Goal: Register for event/course

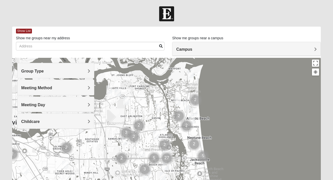
click at [63, 75] on div "Group Type" at bounding box center [56, 70] width 77 height 15
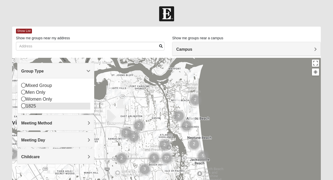
click at [34, 105] on div "1825" at bounding box center [55, 106] width 69 height 7
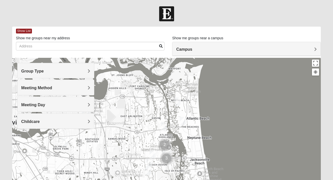
click at [42, 90] on h4 "Meeting Method" at bounding box center [55, 88] width 69 height 5
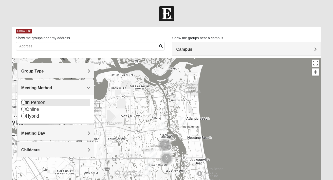
click at [34, 102] on div "In Person" at bounding box center [55, 102] width 69 height 7
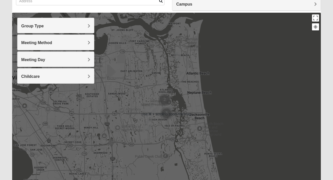
scroll to position [47, 0]
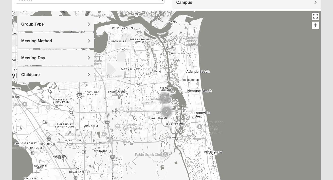
click at [153, 107] on img "1825 Womens Annis/Ferguson 32246" at bounding box center [153, 107] width 6 height 8
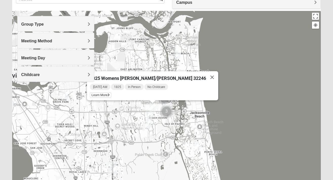
click at [149, 114] on img "1825 Mens Cason 32224" at bounding box center [149, 116] width 6 height 8
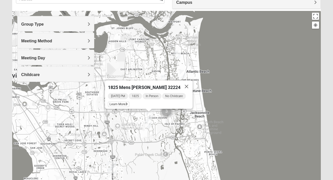
click at [148, 123] on img "1825 Womens Hirneisen 32224" at bounding box center [148, 124] width 6 height 8
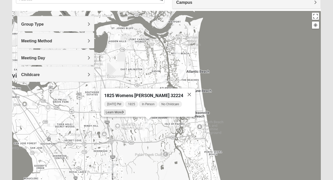
click at [120, 110] on span "Learn More" at bounding box center [114, 112] width 21 height 5
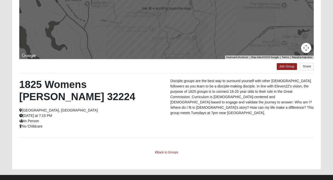
scroll to position [100, 0]
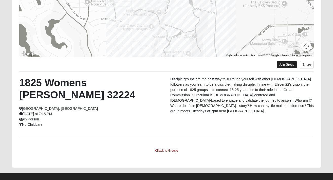
click at [290, 67] on link "Join Group" at bounding box center [287, 64] width 20 height 7
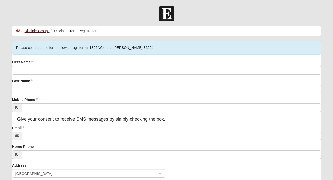
click at [44, 29] on link "Disciple Groups" at bounding box center [37, 31] width 25 height 4
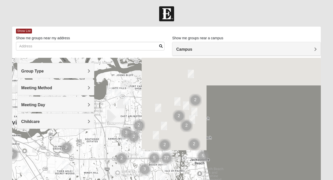
click at [70, 69] on h4 "Group Type" at bounding box center [55, 71] width 69 height 5
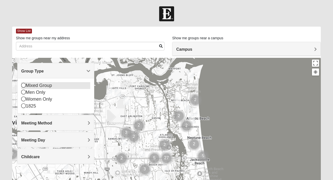
click at [44, 86] on div "Mixed Group" at bounding box center [55, 85] width 69 height 7
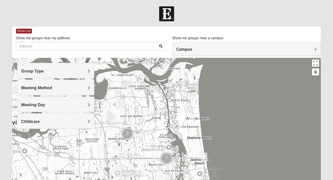
click at [46, 70] on h4 "Group Type" at bounding box center [55, 71] width 69 height 5
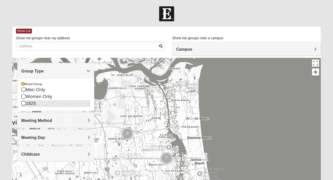
click at [31, 102] on div "1825" at bounding box center [55, 103] width 69 height 7
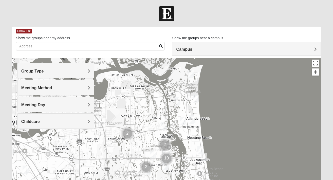
click at [39, 75] on div "Group Type" at bounding box center [56, 70] width 77 height 15
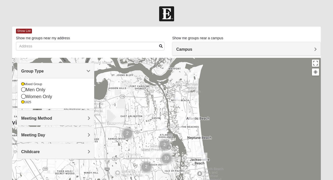
click at [36, 82] on div "Mixed Group Men Only Women Only 1825" at bounding box center [56, 93] width 77 height 30
click at [36, 83] on div "Mixed Group" at bounding box center [55, 84] width 69 height 4
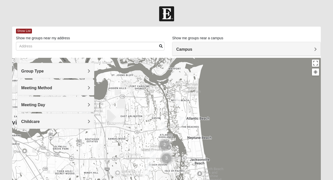
click at [37, 90] on span "Meeting Method" at bounding box center [36, 88] width 31 height 4
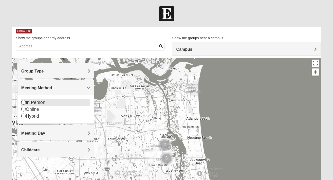
click at [24, 104] on icon at bounding box center [23, 102] width 5 height 5
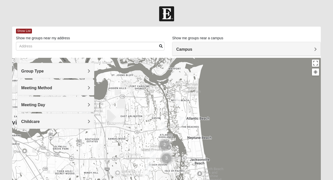
click at [24, 104] on span "Meeting Day" at bounding box center [33, 105] width 24 height 4
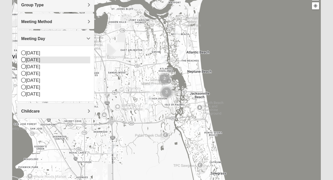
scroll to position [66, 0]
click at [165, 60] on img "1825 Womens Carkhuff 32224" at bounding box center [164, 59] width 6 height 8
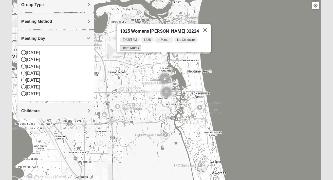
click at [139, 46] on span "Learn More" at bounding box center [130, 47] width 21 height 5
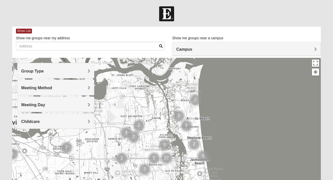
click at [64, 72] on h4 "Group Type" at bounding box center [55, 71] width 69 height 5
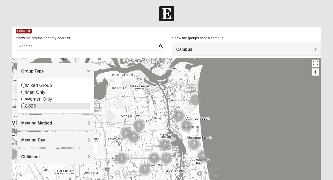
click at [23, 107] on icon at bounding box center [23, 106] width 5 height 5
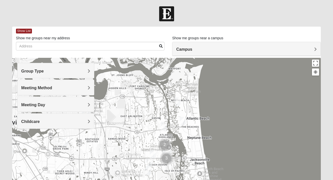
click at [34, 88] on span "Meeting Method" at bounding box center [36, 88] width 31 height 4
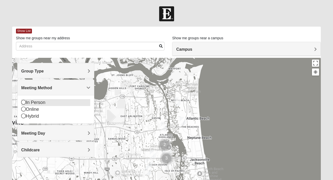
click at [23, 102] on icon at bounding box center [23, 102] width 5 height 5
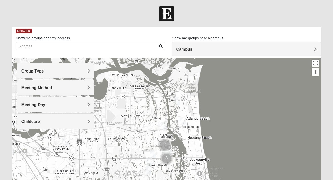
click at [60, 104] on h4 "Meeting Day" at bounding box center [55, 105] width 69 height 5
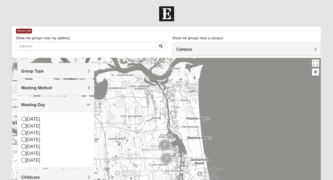
click at [60, 104] on h4 "Meeting Day" at bounding box center [55, 105] width 69 height 5
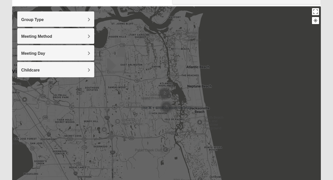
scroll to position [47, 0]
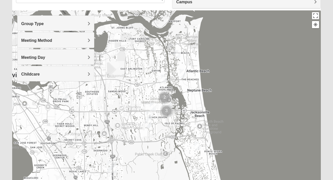
click at [67, 94] on img "1825 Mixed Shamet 32216" at bounding box center [65, 95] width 6 height 8
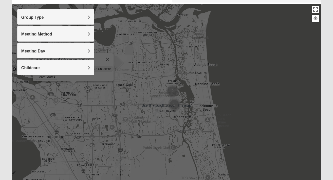
scroll to position [56, 0]
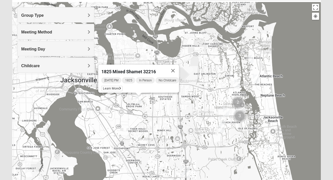
drag, startPoint x: 83, startPoint y: 109, endPoint x: 148, endPoint y: 121, distance: 65.9
click at [148, 121] on div "1825 Mixed Shamet 32216 Wednesday PM 1825 In Person No Childcare Learn More" at bounding box center [166, 103] width 309 height 203
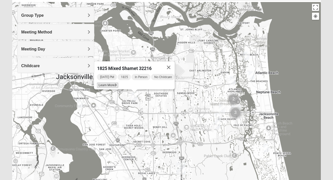
click at [98, 83] on span "Learn More" at bounding box center [107, 85] width 21 height 5
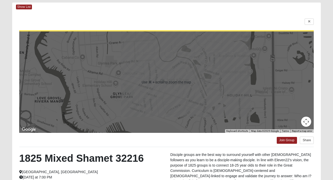
scroll to position [21, 0]
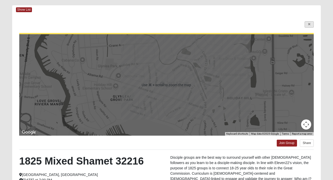
click at [314, 23] on link at bounding box center [309, 24] width 9 height 6
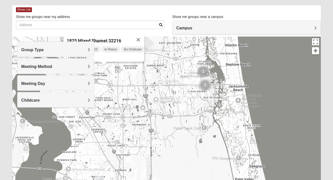
drag, startPoint x: 250, startPoint y: 132, endPoint x: 220, endPoint y: 70, distance: 69.7
click at [220, 70] on div "1825 Mixed Shamet 32216 Wednesday PM 1825 In Person No Childcare Learn More" at bounding box center [166, 138] width 309 height 203
click at [236, 121] on img "1825 Mixed Gatewood/Morales 32082" at bounding box center [236, 120] width 6 height 8
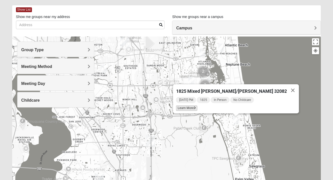
click at [197, 108] on span "Learn More" at bounding box center [186, 108] width 21 height 5
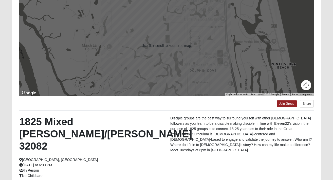
scroll to position [62, 0]
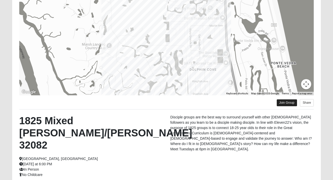
click at [291, 103] on link "Join Group" at bounding box center [287, 102] width 20 height 7
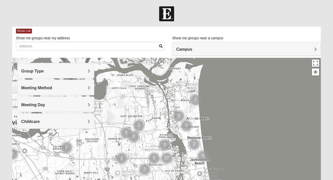
click at [86, 75] on div "Group Type" at bounding box center [56, 70] width 77 height 15
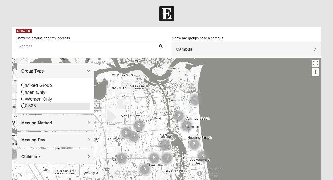
click at [25, 106] on icon at bounding box center [23, 106] width 5 height 5
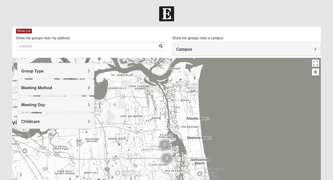
click at [44, 89] on span "Meeting Method" at bounding box center [36, 88] width 31 height 4
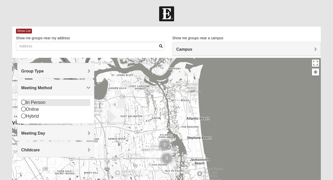
click at [24, 102] on icon at bounding box center [23, 102] width 5 height 5
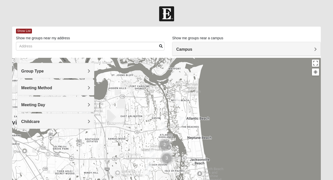
click at [24, 102] on div "Meeting Day" at bounding box center [56, 104] width 77 height 15
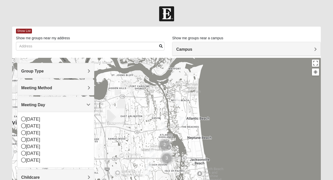
click at [34, 87] on span "Meeting Method" at bounding box center [36, 88] width 31 height 4
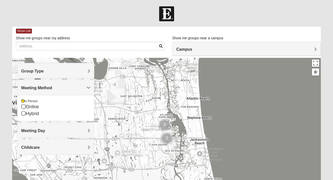
drag, startPoint x: 154, startPoint y: 84, endPoint x: 153, endPoint y: 55, distance: 29.7
click at [153, 55] on div "Show List Loading Groups Keywords Filter Additional Filters Campus [GEOGRAPHIC_…" at bounding box center [166, 144] width 309 height 234
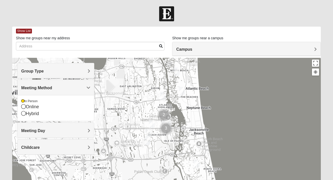
click at [178, 71] on img "1825 Mixed Curry 32233" at bounding box center [177, 71] width 6 height 8
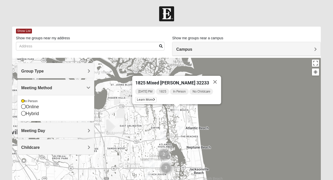
click at [182, 132] on img "1825 Mixed Arola 32233" at bounding box center [182, 131] width 6 height 8
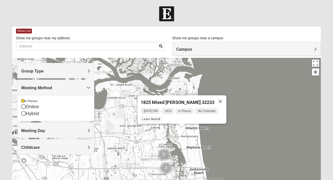
click at [164, 136] on img "1825 Womens Carkhuff 32224" at bounding box center [163, 135] width 6 height 8
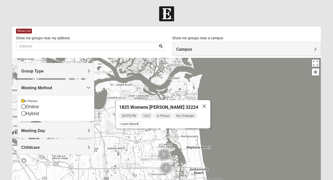
click at [136, 124] on div "Tuesday PM 1825 In Person No Childcare Learn More" at bounding box center [164, 120] width 91 height 16
click at [136, 122] on span "Learn More" at bounding box center [129, 124] width 21 height 5
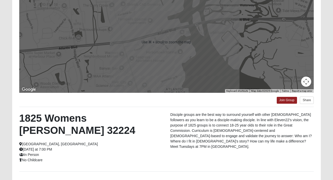
scroll to position [65, 0]
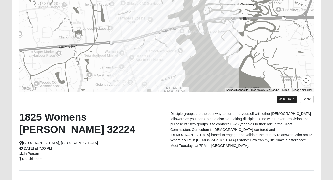
click at [282, 99] on link "Join Group" at bounding box center [287, 99] width 20 height 7
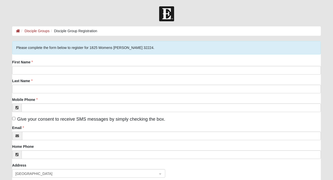
click at [67, 28] on ol "Disciple Groups Disciple Group Registration" at bounding box center [166, 30] width 309 height 9
click at [34, 31] on link "Disciple Groups" at bounding box center [37, 31] width 25 height 4
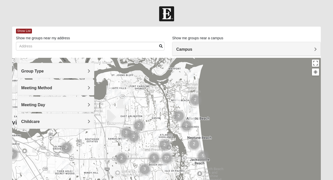
click at [54, 71] on h4 "Group Type" at bounding box center [55, 71] width 69 height 5
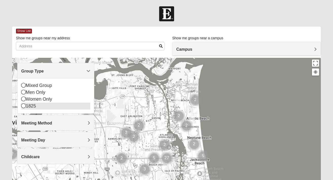
click at [31, 105] on div "1825" at bounding box center [55, 106] width 69 height 7
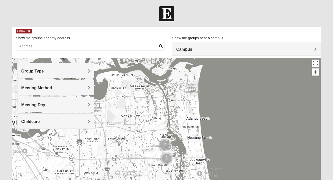
click at [43, 88] on span "Meeting Method" at bounding box center [36, 88] width 31 height 4
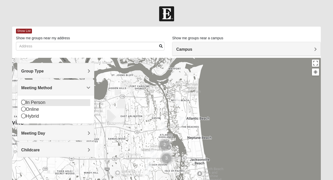
click at [39, 100] on div "In Person" at bounding box center [55, 102] width 69 height 7
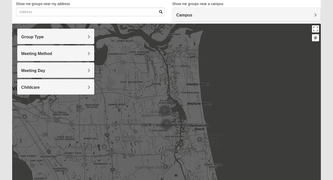
scroll to position [35, 0]
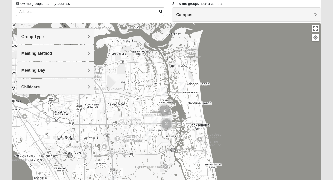
click at [183, 87] on img "1825 Mixed Arola 32233" at bounding box center [183, 86] width 6 height 8
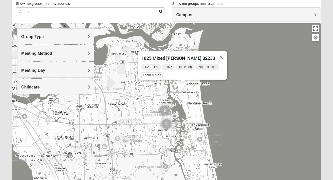
click at [165, 92] on img "1825 Womens Carkhuff 32224" at bounding box center [164, 91] width 6 height 8
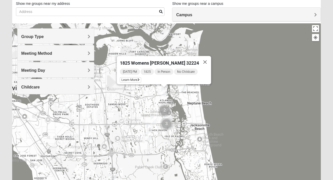
click at [149, 135] on img "1825 Womens Hirneisen 32224" at bounding box center [148, 136] width 6 height 8
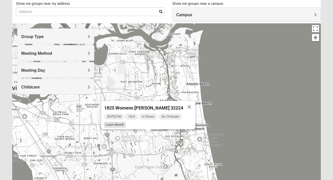
click at [124, 122] on span "Learn More" at bounding box center [114, 124] width 21 height 5
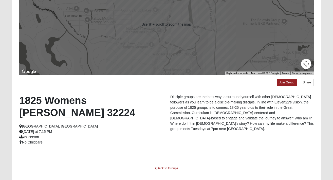
scroll to position [83, 0]
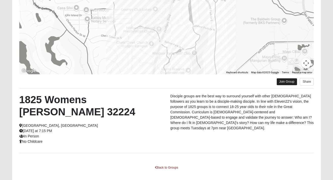
click at [290, 81] on link "Join Group" at bounding box center [287, 81] width 20 height 7
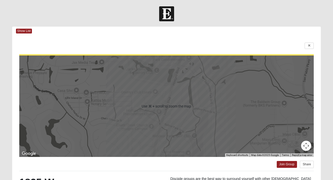
scroll to position [0, 0]
click at [311, 45] on link at bounding box center [309, 46] width 9 height 6
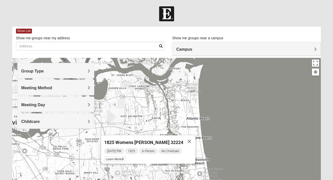
click at [180, 101] on img "1825 Mixed Curry 32233" at bounding box center [178, 101] width 6 height 8
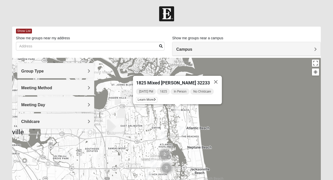
click at [163, 140] on div "1825 Mixed Curry 32233 Sunday PM 1825 In Person No Childcare Learn More" at bounding box center [166, 159] width 309 height 203
click at [164, 138] on img "1825 Womens Carkhuff 32224" at bounding box center [164, 135] width 6 height 8
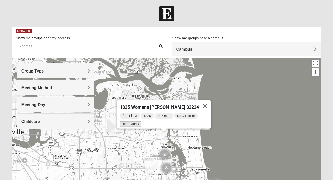
click at [136, 124] on span "Learn More" at bounding box center [130, 124] width 21 height 5
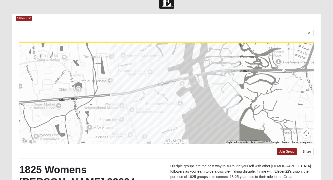
scroll to position [8, 0]
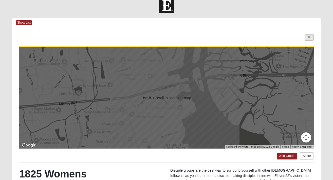
click at [310, 37] on icon at bounding box center [310, 37] width 2 height 3
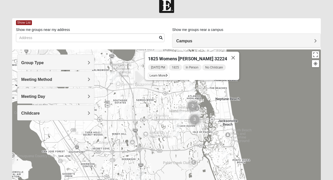
drag, startPoint x: 173, startPoint y: 141, endPoint x: 206, endPoint y: 112, distance: 44.1
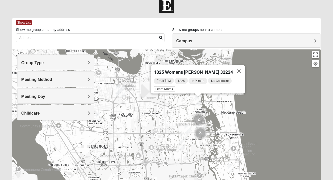
click at [119, 89] on img "Arlington" at bounding box center [120, 90] width 9 height 12
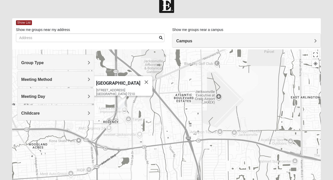
click at [122, 102] on img "Arlington" at bounding box center [122, 105] width 9 height 12
click at [118, 103] on img "Arlington" at bounding box center [122, 105] width 9 height 12
click at [122, 111] on div "Arlington 651 Commerce Center Dr Jacksonville, FL 32225-7210" at bounding box center [166, 150] width 309 height 203
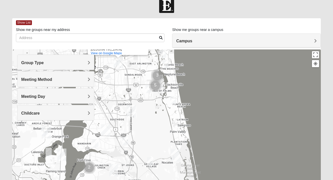
drag, startPoint x: 157, startPoint y: 123, endPoint x: 153, endPoint y: 76, distance: 46.9
click at [153, 76] on img "Cluster of 3 groups" at bounding box center [157, 75] width 13 height 13
click at [126, 142] on img "1825 Mixed Cutshall 32258" at bounding box center [125, 140] width 6 height 8
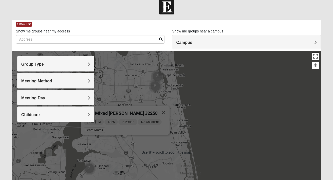
scroll to position [7, 0]
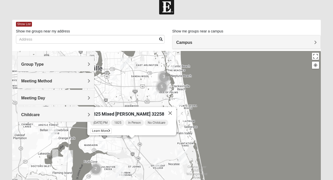
drag, startPoint x: 106, startPoint y: 144, endPoint x: 112, endPoint y: 143, distance: 6.2
click at [112, 143] on div "1825 Mixed Cutshall 32258 Monday PM 1825 In Person No Childcare Learn More" at bounding box center [166, 152] width 309 height 203
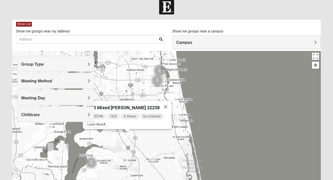
click at [96, 141] on img "1825 Mixed Lloyd 32223" at bounding box center [97, 138] width 6 height 8
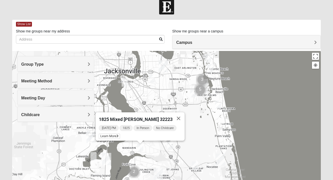
drag, startPoint x: 109, startPoint y: 139, endPoint x: 152, endPoint y: 147, distance: 43.1
click at [152, 147] on div "1825 Mixed Lloyd 32223 Tuesday PM 1825 In Person No Childcare Learn More" at bounding box center [166, 152] width 309 height 203
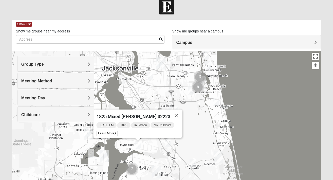
click at [194, 162] on img "1825 Mixed Brown 32081" at bounding box center [193, 163] width 6 height 8
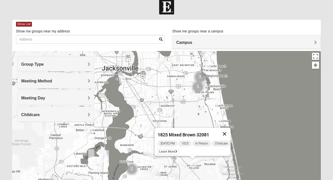
click at [228, 131] on button "Close" at bounding box center [225, 134] width 12 height 12
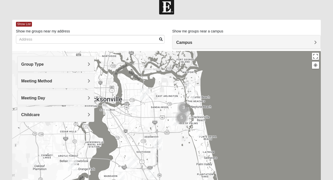
drag, startPoint x: 195, startPoint y: 105, endPoint x: 179, endPoint y: 136, distance: 35.0
click at [179, 136] on div at bounding box center [166, 152] width 309 height 203
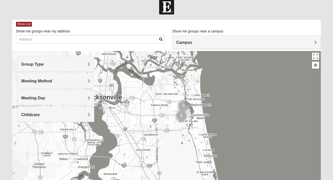
click at [176, 120] on img "Cluster of 5 groups" at bounding box center [181, 116] width 13 height 13
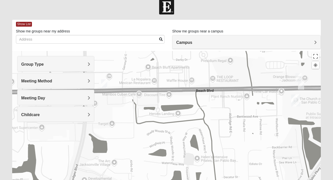
click at [299, 77] on img "1825 Mens Chandler/Johnson 32250" at bounding box center [299, 77] width 6 height 8
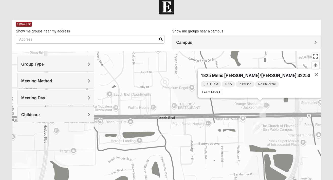
click at [263, 112] on img "1825 Mens Sells 32250" at bounding box center [263, 112] width 6 height 8
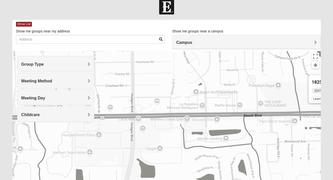
drag, startPoint x: 139, startPoint y: 154, endPoint x: 239, endPoint y: 144, distance: 99.7
click at [239, 144] on div "1825 Mens Sells 32250 Sunday PM 1825 In Person No Childcare Learn More" at bounding box center [166, 152] width 309 height 203
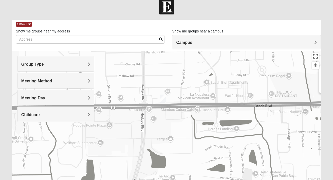
click at [163, 99] on img "1825 Womens Annis/Ferguson 32246" at bounding box center [163, 99] width 6 height 8
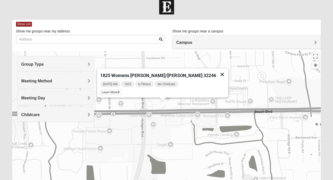
click at [216, 74] on button "Close" at bounding box center [222, 75] width 12 height 12
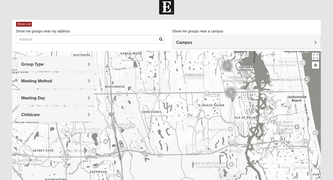
click at [227, 69] on img "Cluster of 2 groups" at bounding box center [227, 66] width 13 height 13
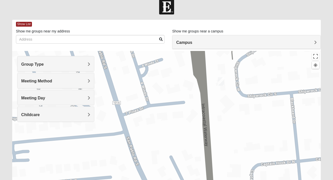
click at [223, 81] on img "1825 Womens Stewart 32224" at bounding box center [221, 81] width 6 height 8
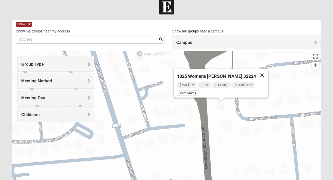
click at [260, 74] on button "Close" at bounding box center [262, 75] width 12 height 12
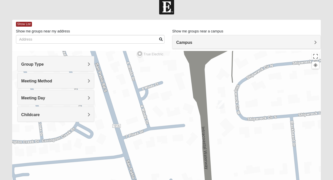
click at [219, 143] on div "To navigate, press the arrow keys." at bounding box center [166, 152] width 309 height 203
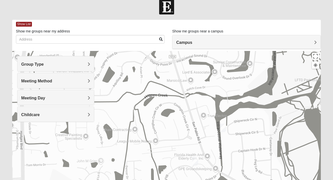
click at [196, 162] on img "1825 Womens Wood 32224" at bounding box center [195, 161] width 6 height 8
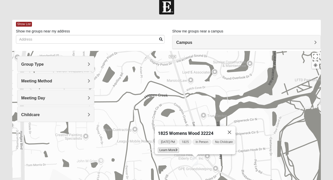
click at [170, 149] on span "Learn More" at bounding box center [168, 150] width 21 height 5
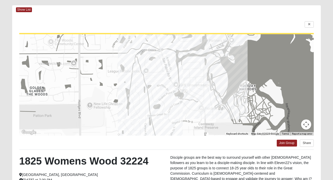
scroll to position [19, 0]
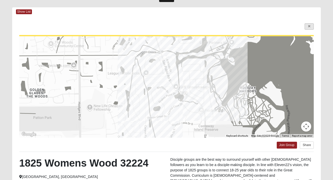
click at [309, 27] on icon at bounding box center [310, 26] width 2 height 3
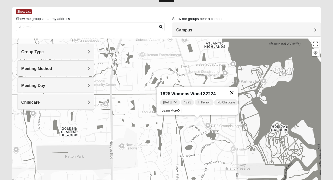
click at [234, 88] on button "Close" at bounding box center [232, 93] width 12 height 12
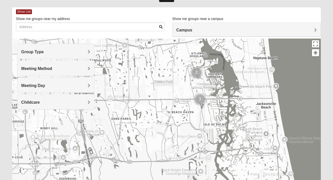
drag, startPoint x: 226, startPoint y: 79, endPoint x: 196, endPoint y: 57, distance: 37.7
click at [196, 57] on div at bounding box center [166, 140] width 309 height 203
click at [177, 96] on img "1825 Womens Annis/Ferguson 32246" at bounding box center [175, 95] width 6 height 8
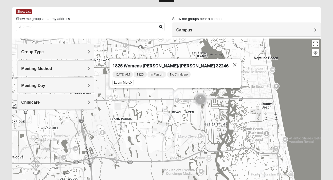
click at [165, 111] on img "1825 Mens Cason 32224" at bounding box center [166, 112] width 6 height 8
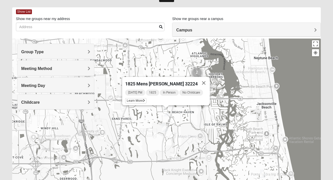
click at [164, 127] on img "1825 Womens Hirneisen 32224" at bounding box center [165, 128] width 6 height 8
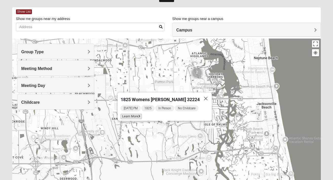
click at [141, 114] on span "Learn More" at bounding box center [131, 116] width 21 height 5
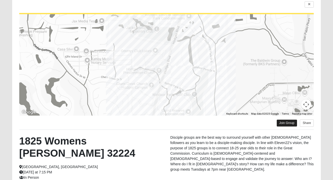
scroll to position [42, 0]
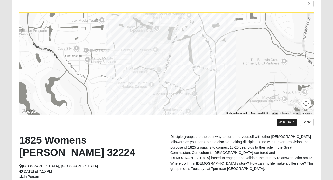
click at [285, 120] on link "Join Group" at bounding box center [287, 122] width 20 height 7
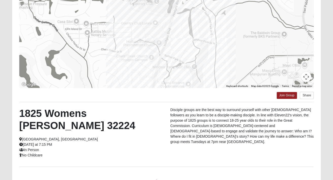
scroll to position [71, 0]
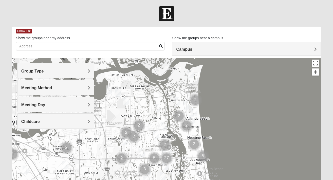
click at [84, 74] on div "Group Type" at bounding box center [56, 70] width 77 height 15
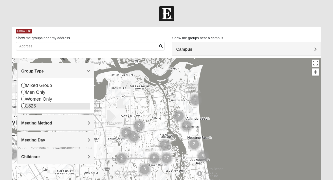
click at [29, 105] on div "1825" at bounding box center [55, 106] width 69 height 7
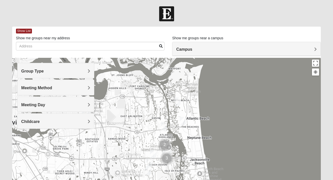
click at [54, 71] on h4 "Group Type" at bounding box center [55, 71] width 69 height 5
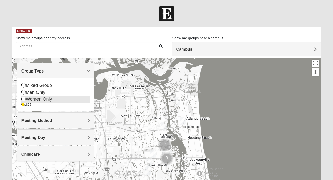
click at [36, 99] on div "Women Only" at bounding box center [55, 99] width 69 height 7
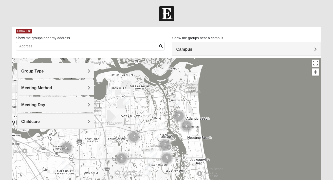
click at [52, 76] on div "Group Type" at bounding box center [56, 70] width 77 height 15
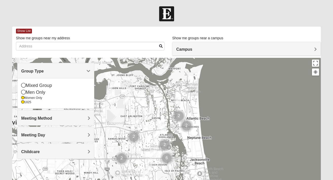
click at [33, 116] on span "Meeting Method" at bounding box center [36, 118] width 31 height 4
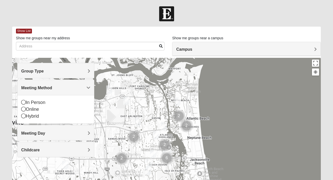
drag, startPoint x: 53, startPoint y: 86, endPoint x: 53, endPoint y: 81, distance: 4.1
click at [53, 86] on h4 "Meeting Method" at bounding box center [55, 88] width 69 height 5
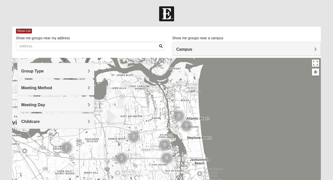
click at [55, 73] on h4 "Group Type" at bounding box center [55, 71] width 69 height 5
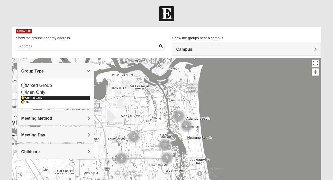
click at [31, 99] on div "Women Only" at bounding box center [55, 98] width 69 height 4
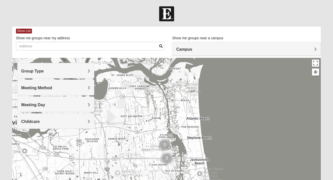
click at [41, 91] on div "Meeting Method" at bounding box center [56, 87] width 77 height 15
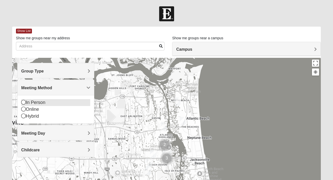
click at [35, 103] on div "In Person" at bounding box center [55, 102] width 69 height 7
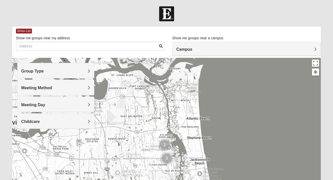
click at [35, 103] on span "Meeting Day" at bounding box center [33, 105] width 24 height 4
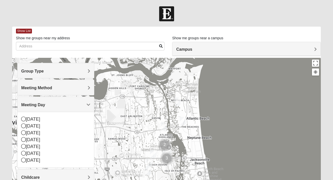
click at [35, 103] on span "Meeting Day" at bounding box center [33, 105] width 24 height 4
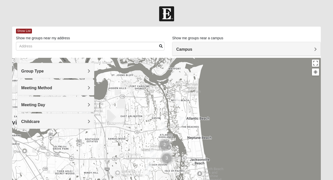
click at [35, 103] on span "Meeting Day" at bounding box center [33, 105] width 24 height 4
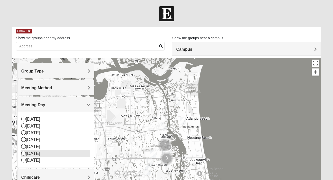
click at [22, 153] on icon at bounding box center [23, 153] width 5 height 5
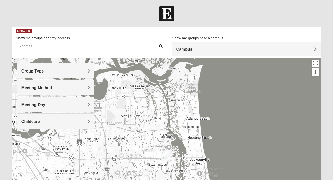
click at [45, 108] on div "Meeting Day" at bounding box center [56, 104] width 77 height 15
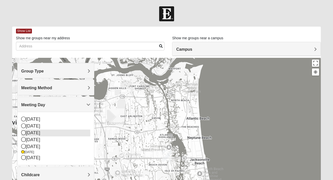
click at [24, 133] on icon at bounding box center [23, 132] width 5 height 5
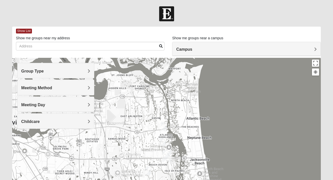
click at [37, 105] on span "Meeting Day" at bounding box center [33, 105] width 24 height 4
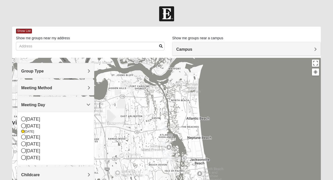
click at [74, 104] on h4 "Meeting Day" at bounding box center [55, 105] width 69 height 5
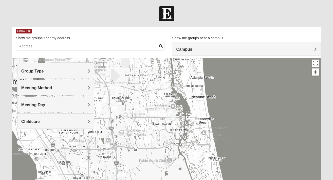
drag, startPoint x: 143, startPoint y: 126, endPoint x: 146, endPoint y: 84, distance: 41.7
click at [146, 84] on div at bounding box center [166, 159] width 309 height 203
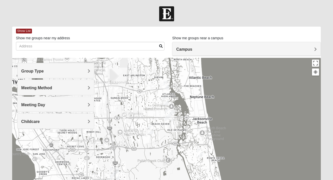
click at [152, 132] on img "1825 Womens Hirneisen 32224" at bounding box center [151, 130] width 6 height 8
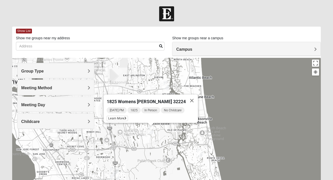
click at [200, 155] on img "1825 Mixed Gatewood/Morales 32082" at bounding box center [200, 153] width 6 height 8
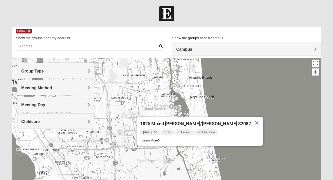
click at [169, 85] on img "1825 Womens Carkhuff 32224" at bounding box center [167, 85] width 6 height 8
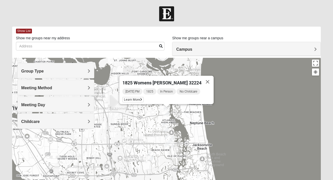
click at [166, 125] on img "1825 Womens Wood 32224" at bounding box center [166, 127] width 6 height 8
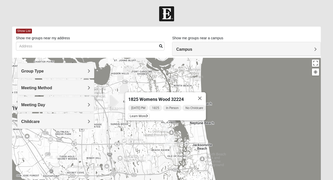
click at [150, 155] on img "1825 Womens Hirneisen 32224" at bounding box center [151, 156] width 6 height 8
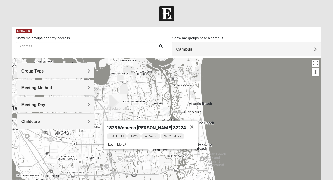
click at [168, 111] on img "1825 Womens Carkhuff 32224" at bounding box center [167, 111] width 6 height 8
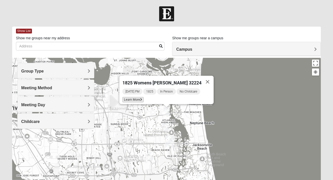
click at [135, 97] on span "Learn More" at bounding box center [133, 99] width 21 height 5
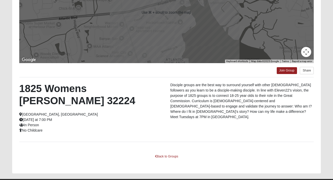
scroll to position [94, 0]
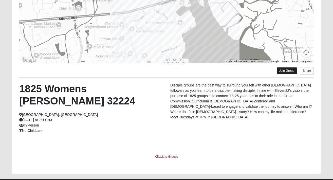
click at [278, 69] on link "Join Group" at bounding box center [287, 70] width 20 height 7
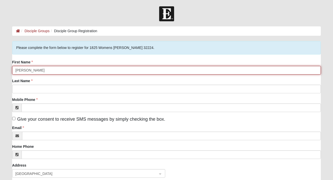
type input "[PERSON_NAME]"
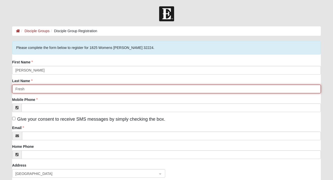
type input "Fresh"
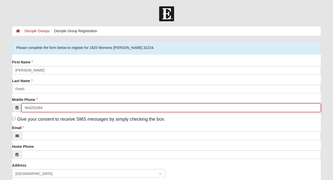
type input "[PHONE_NUMBER]"
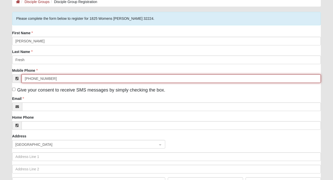
scroll to position [50, 0]
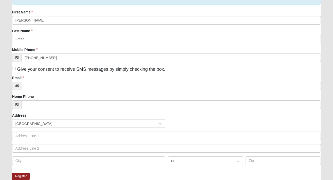
click at [235, 92] on div "First Name [PERSON_NAME] Last Name Fresh Mobile Phone [PHONE_NUMBER] Give your …" at bounding box center [166, 89] width 309 height 159
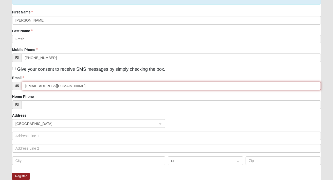
type input "[EMAIL_ADDRESS][DOMAIN_NAME]"
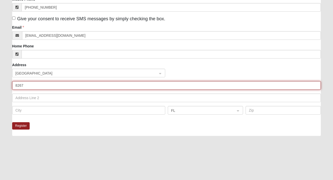
scroll to position [102, 0]
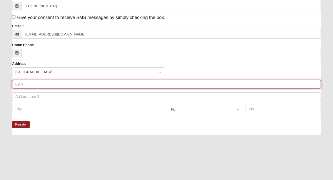
click at [316, 84] on input "8267" at bounding box center [166, 84] width 309 height 9
click at [315, 84] on input "8267" at bounding box center [166, 84] width 309 height 9
click at [316, 84] on input "8267" at bounding box center [166, 84] width 309 height 9
click at [288, 87] on input "8267" at bounding box center [166, 84] width 309 height 9
type input "8267 Presidential Dr"
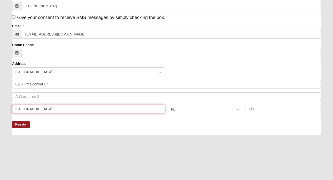
type input "Jacksonville"
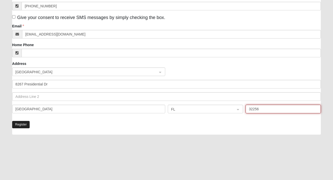
type input "32256"
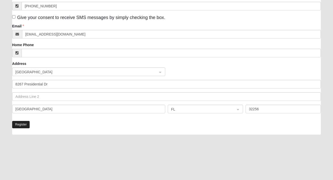
click at [19, 127] on button "Register" at bounding box center [21, 124] width 18 height 7
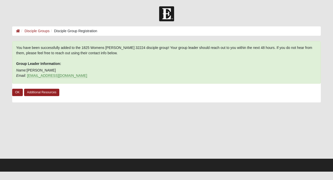
scroll to position [0, 0]
click at [17, 93] on link "OK" at bounding box center [17, 92] width 11 height 7
